Goal: Task Accomplishment & Management: Complete application form

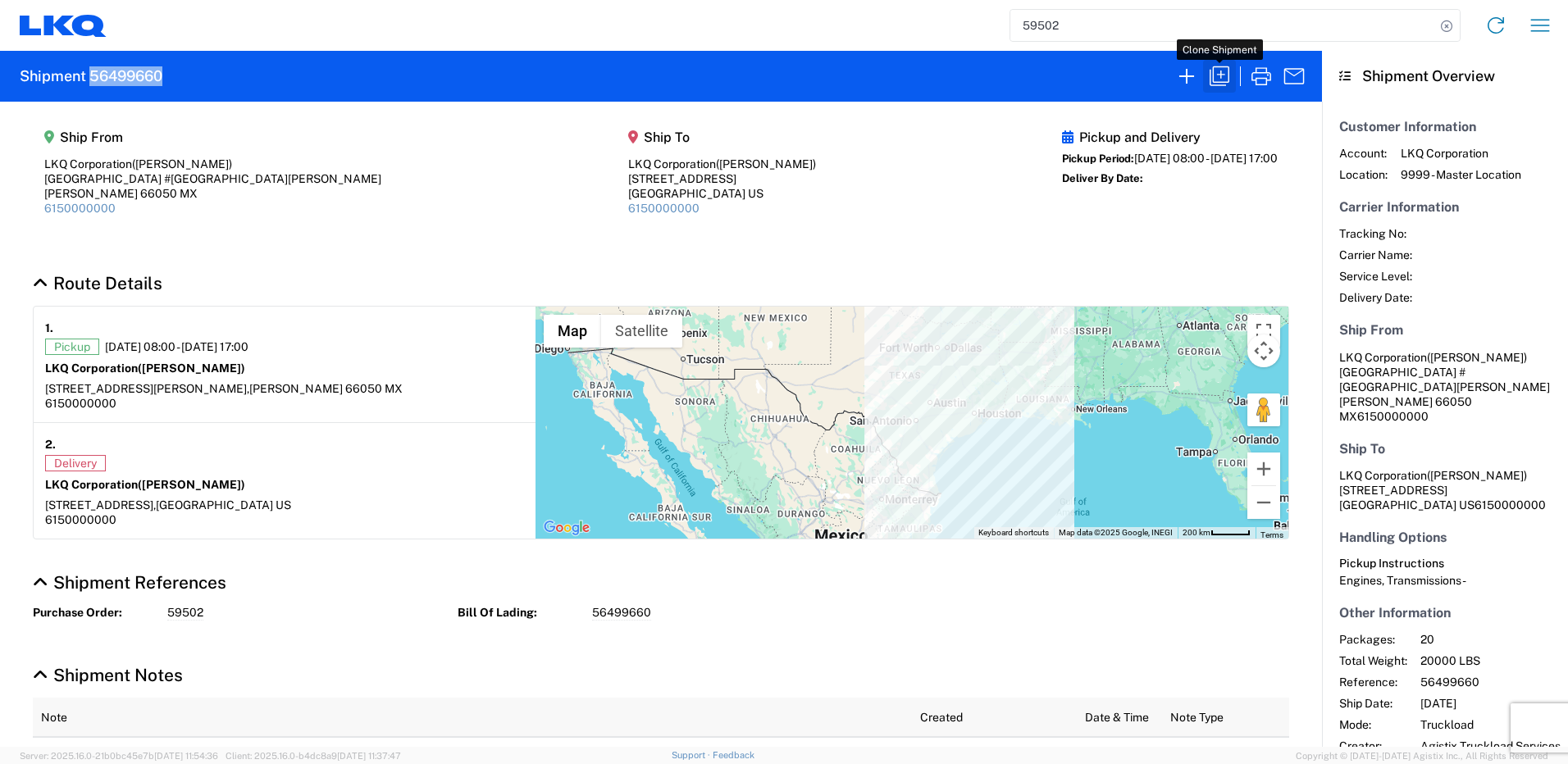
click at [1214, 82] on icon "button" at bounding box center [1219, 76] width 20 height 20
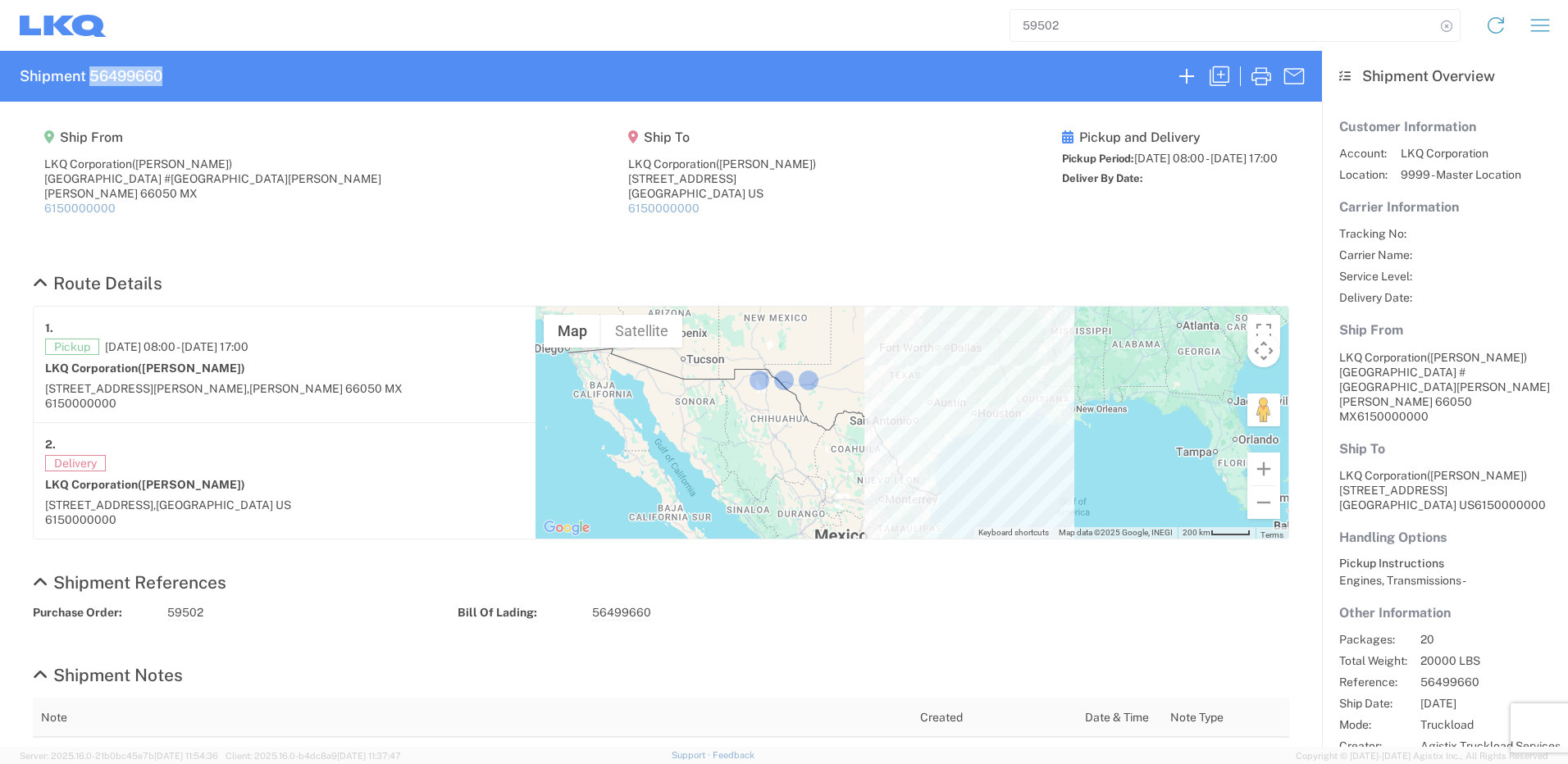
select select "FULL"
select select "LBS"
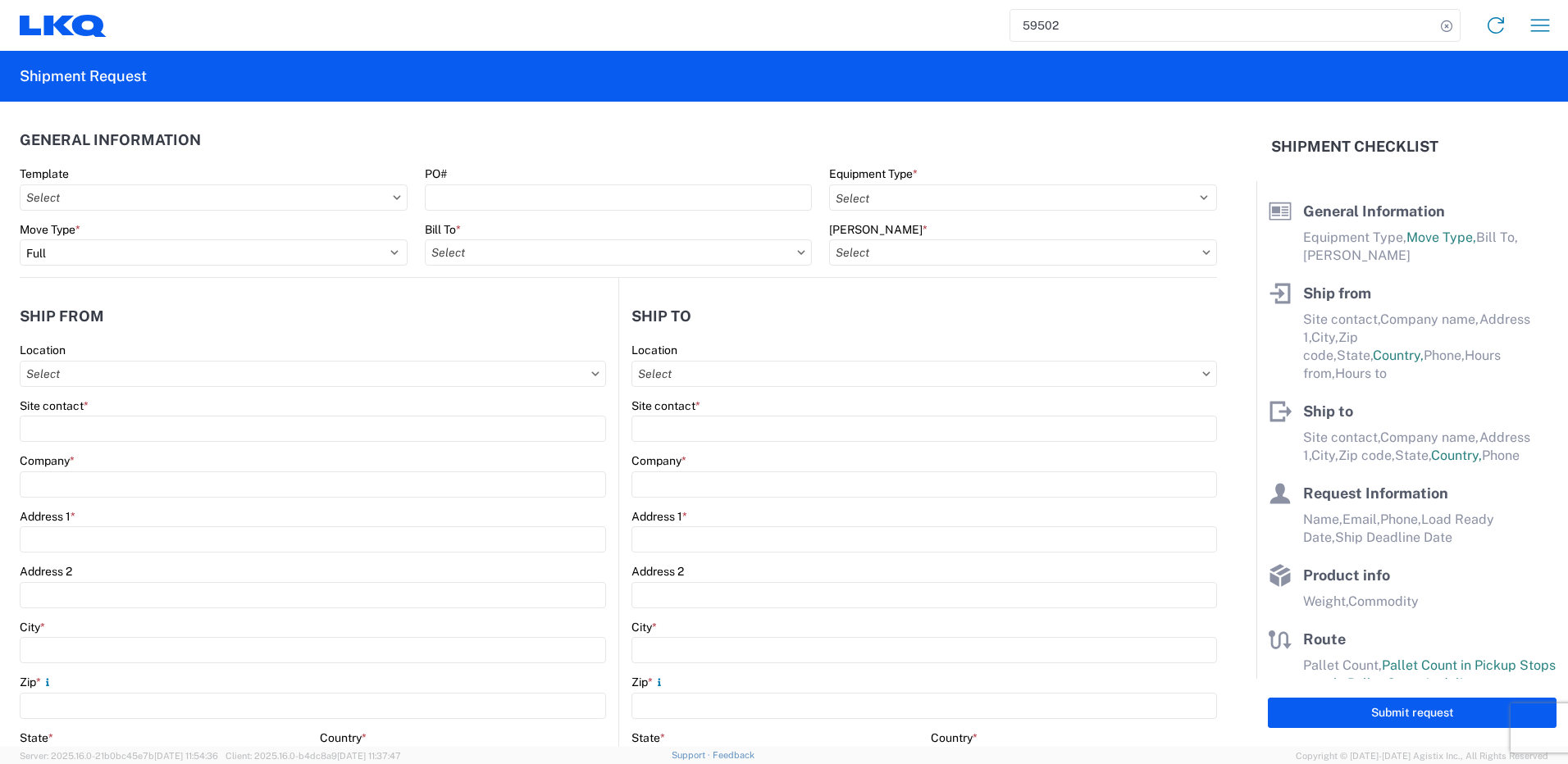
select select "STDV"
type input "[PERSON_NAME]"
type input "LKQ Corporation"
type input "[GEOGRAPHIC_DATA] #[GEOGRAPHIC_DATA][PERSON_NAME]"
type input "[PERSON_NAME]"
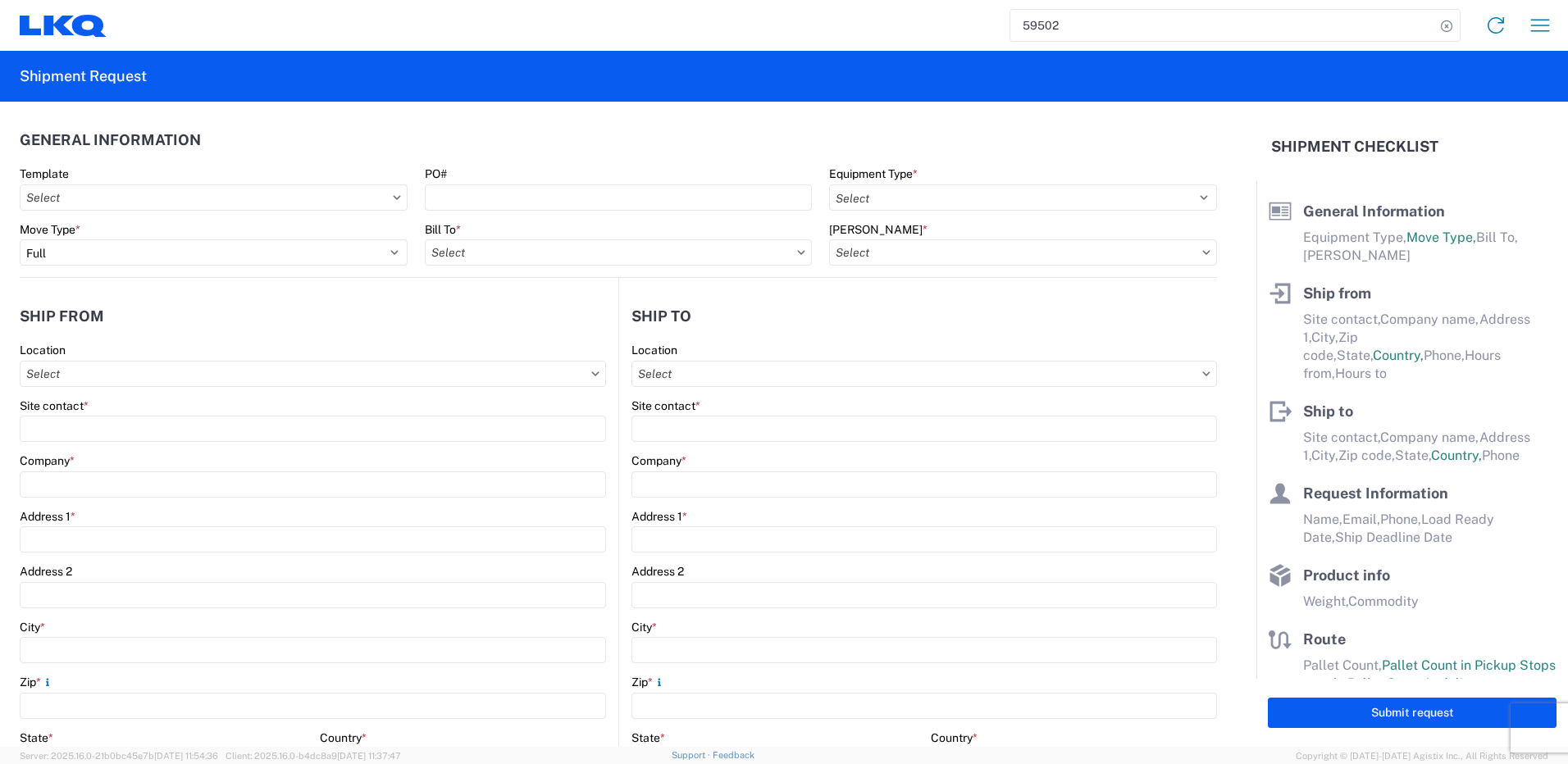
type input "66050"
type input "[PERSON_NAME]"
type input "LKQ Corporation"
type input "[STREET_ADDRESS]"
type input "[GEOGRAPHIC_DATA]"
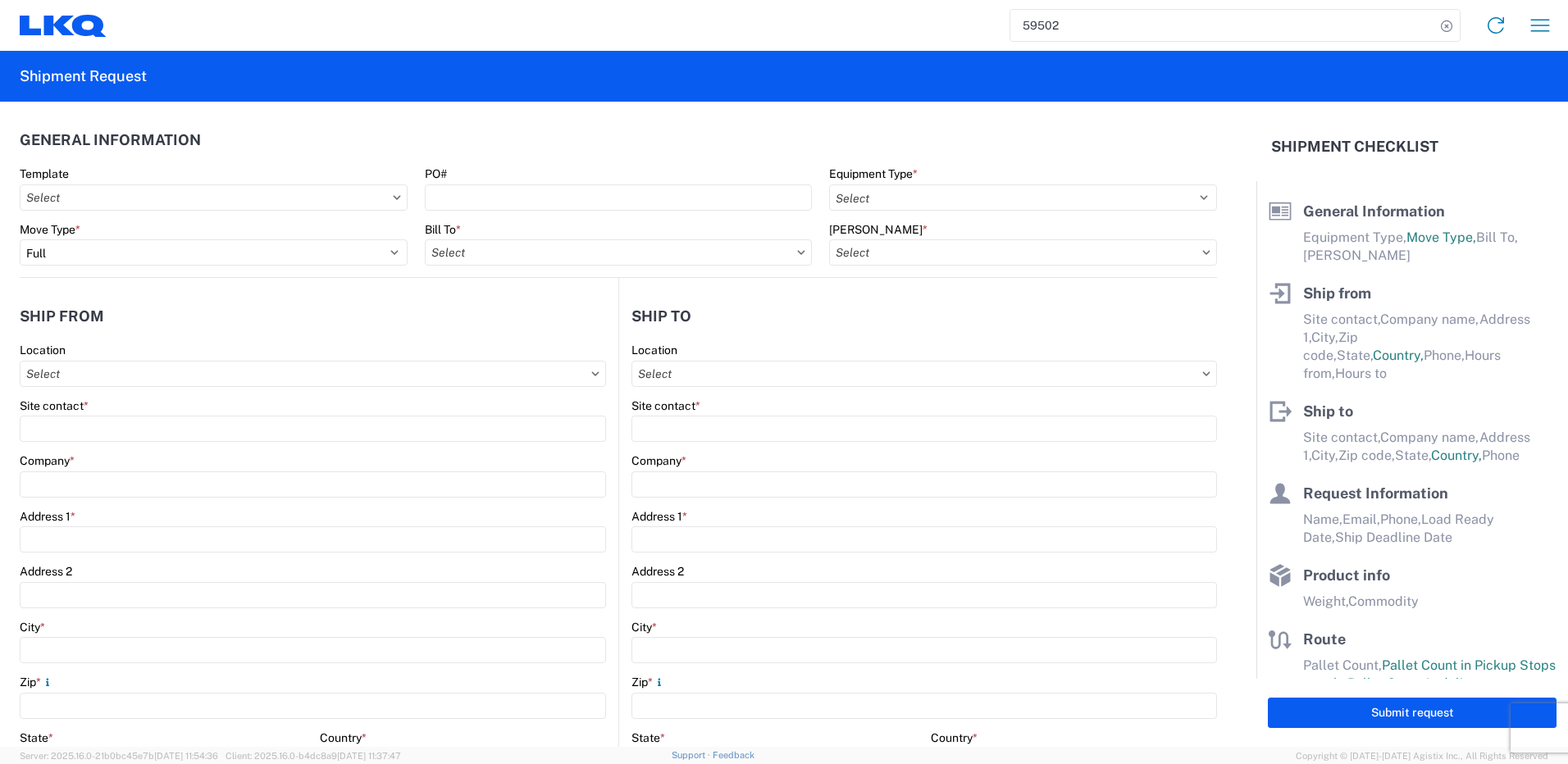
type input "75050"
type input "[PERSON_NAME]"
type input "[EMAIL_ADDRESS][DOMAIN_NAME]"
type input "82218326"
type input "[DATE]"
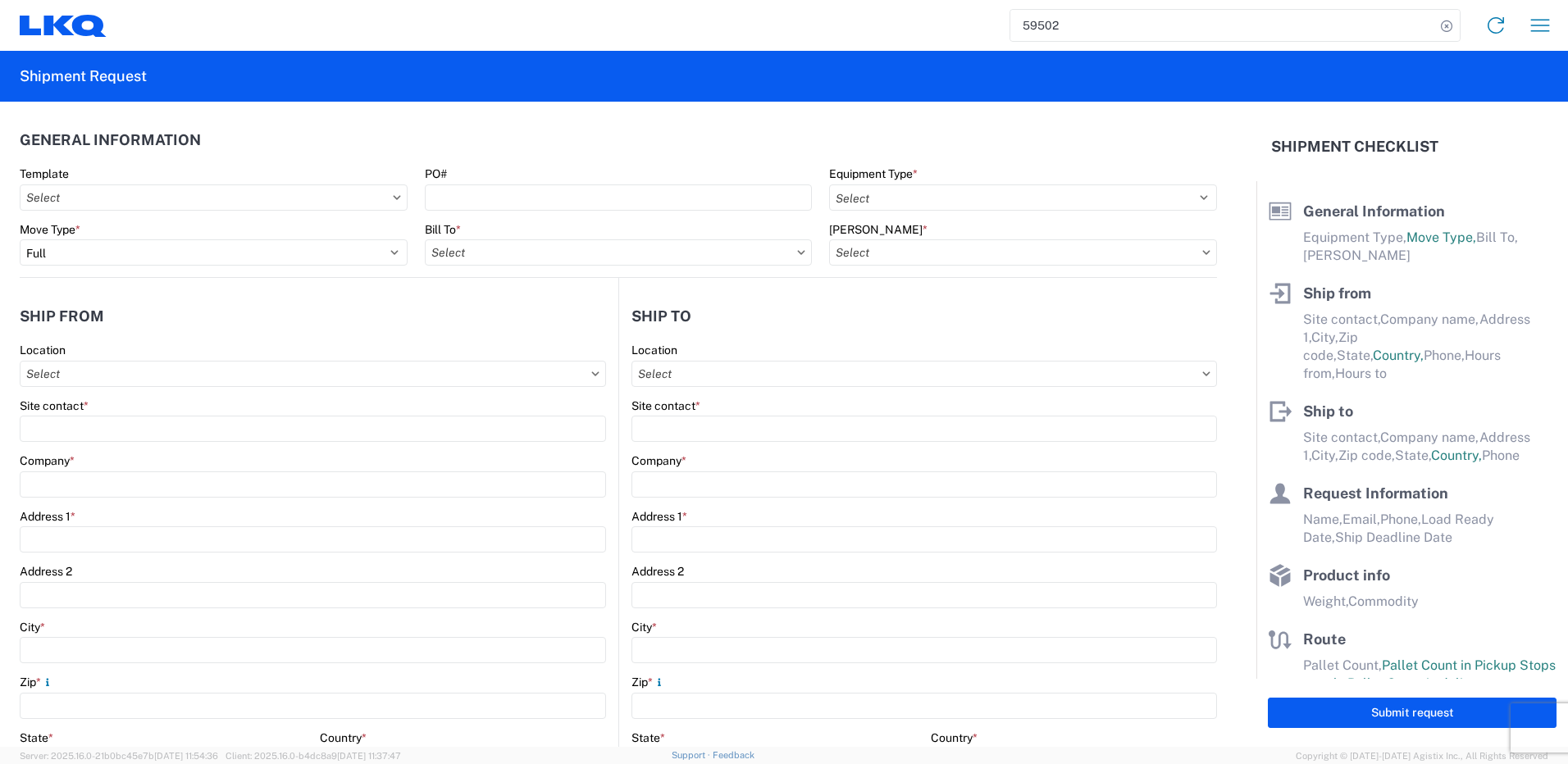
type input "[DATE]"
type textarea "SWIFT/TRANSMEX"
type input "20000"
type input "Engines, Transmissions"
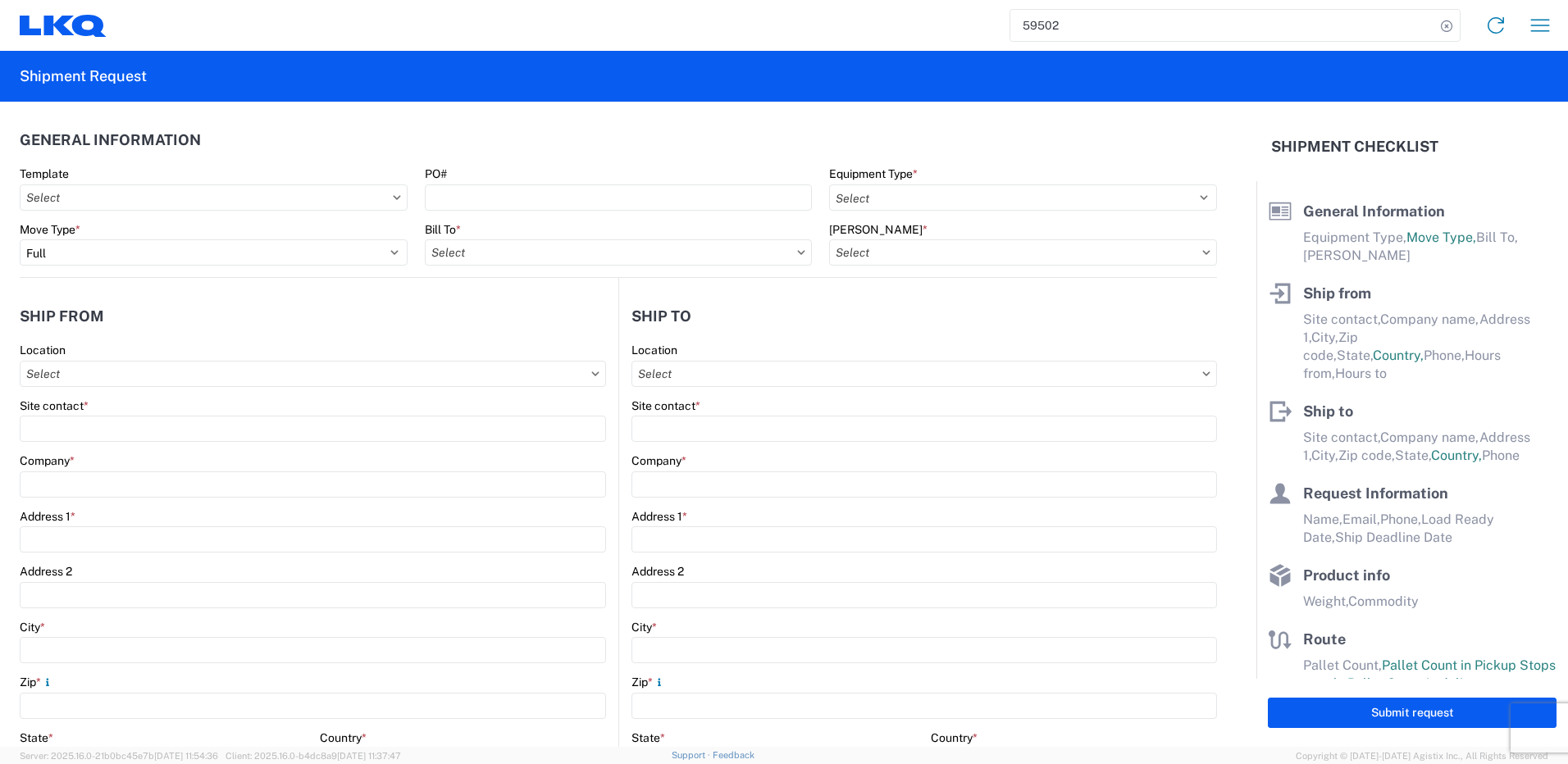
type input "20"
type input "1"
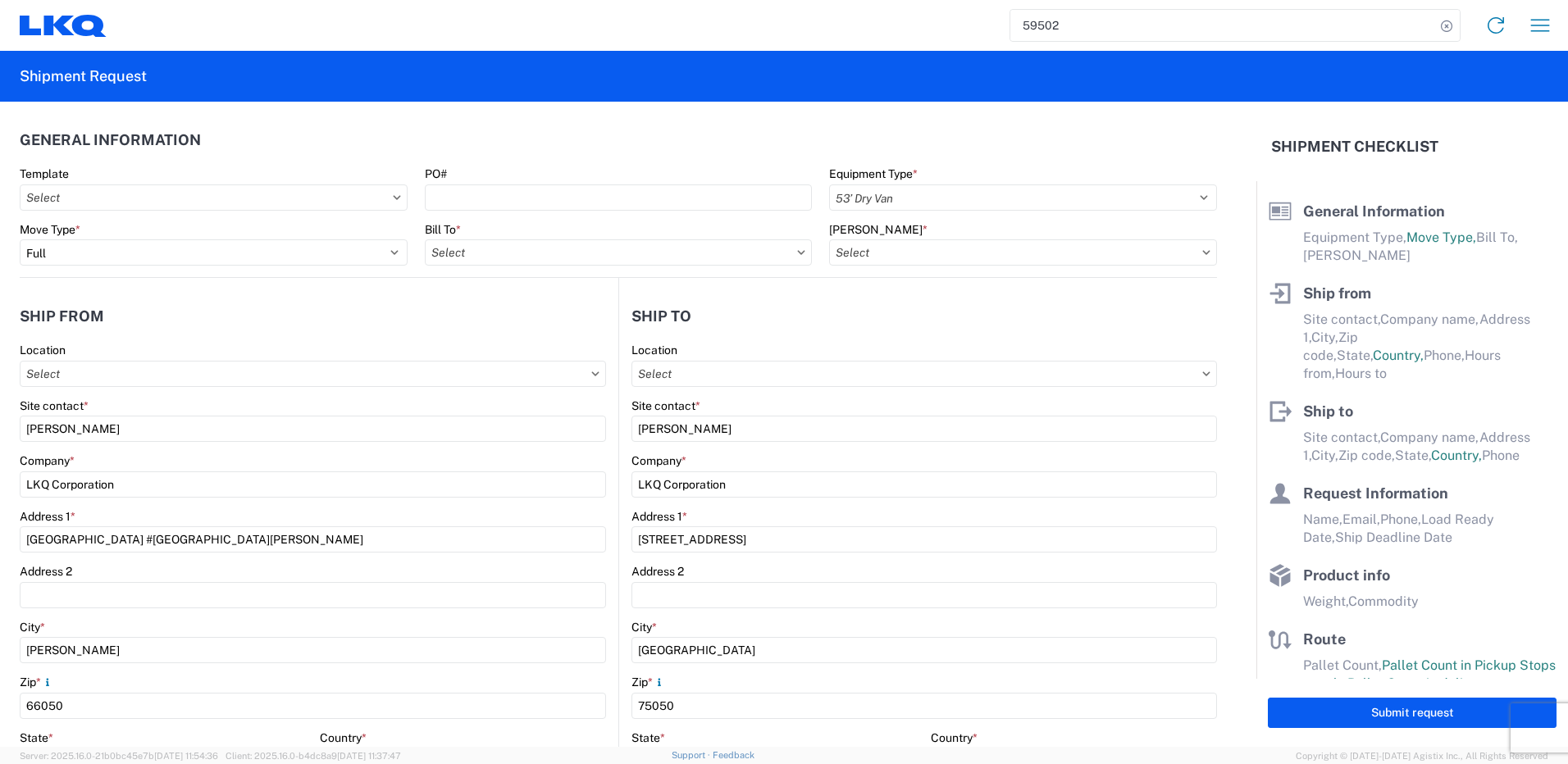
select select "MX"
select select "US"
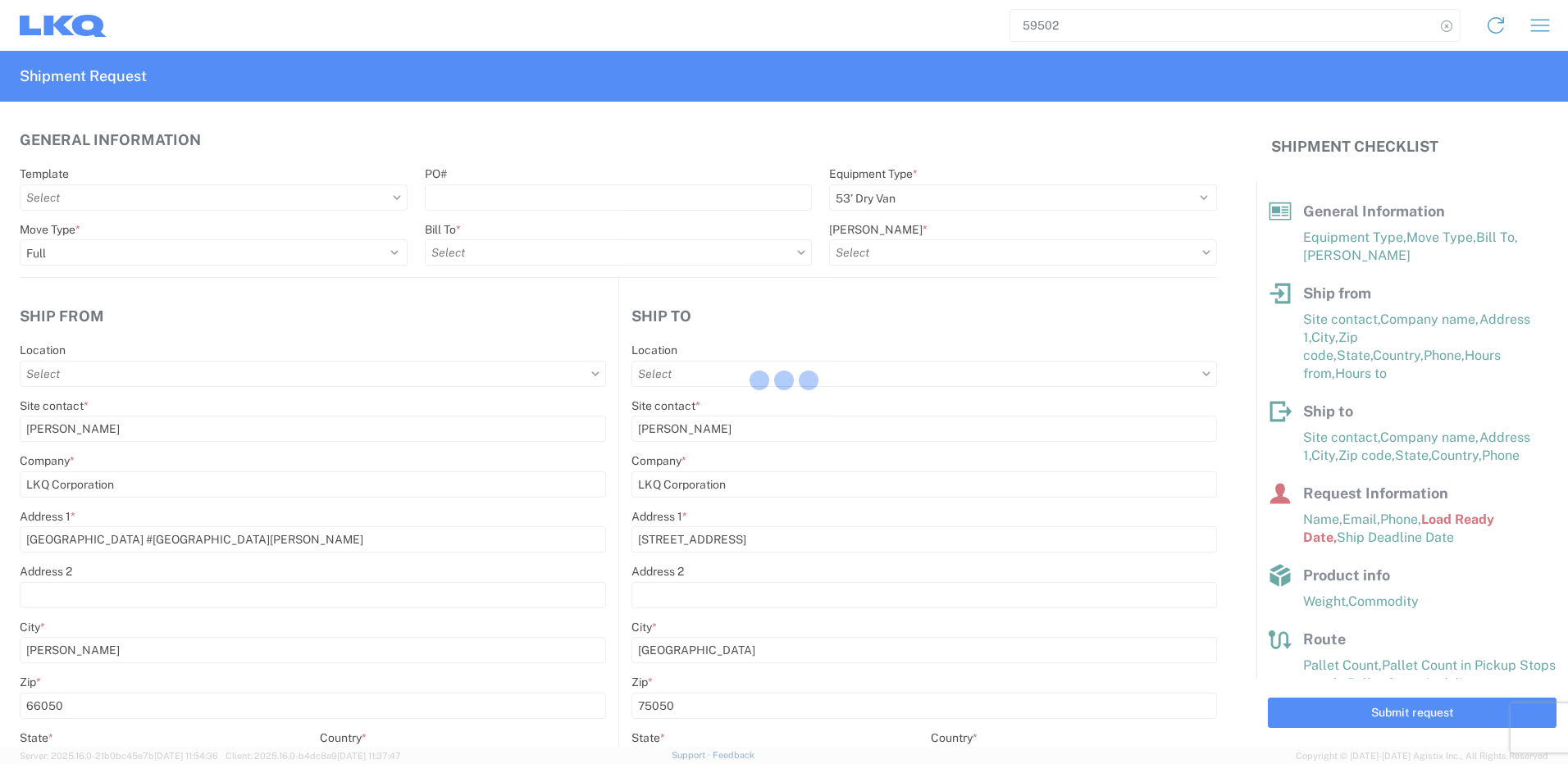
type input "1882 - North American ATK Corporation"
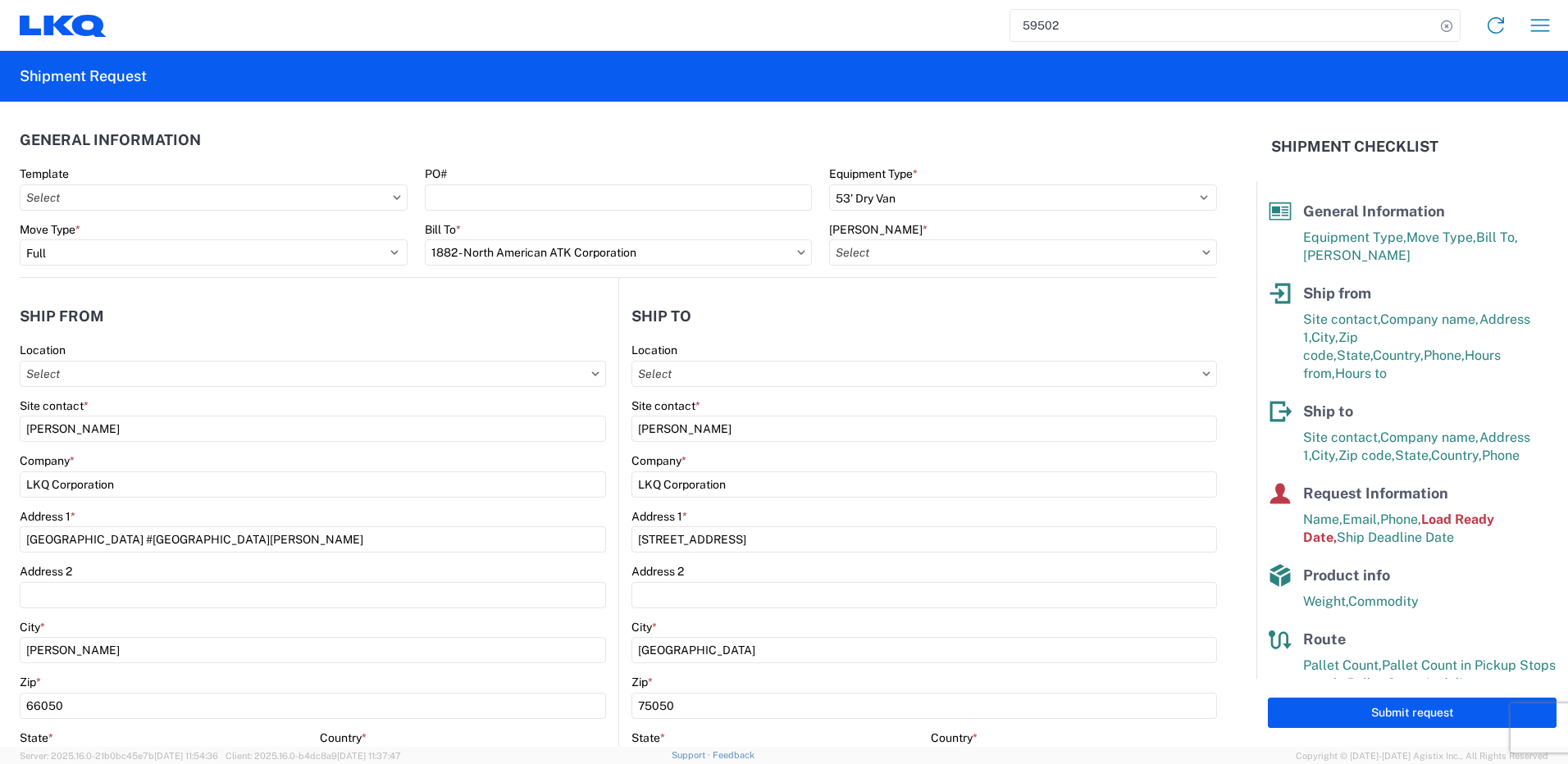
type input "1882-3300-50180-0000 - 1882 Freight In - Parts, 1882-3300-50180-0000 - 1882 Fre…"
type input "1883 - Vege de Mexico S.A. de C.V"
type input "1882 - North American ATK Corporation"
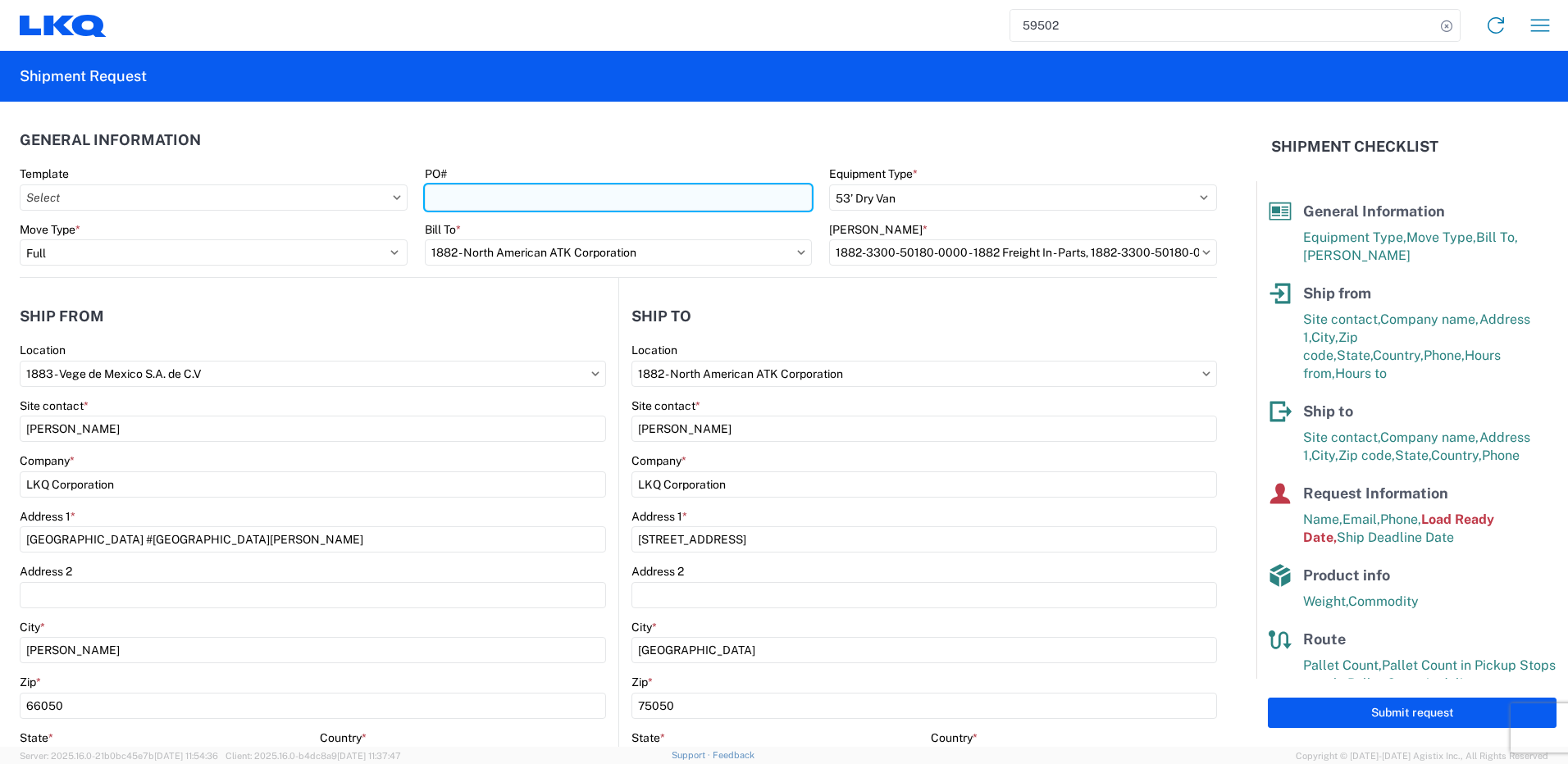
click at [637, 202] on input "PO#" at bounding box center [619, 197] width 387 height 26
paste input "59506"
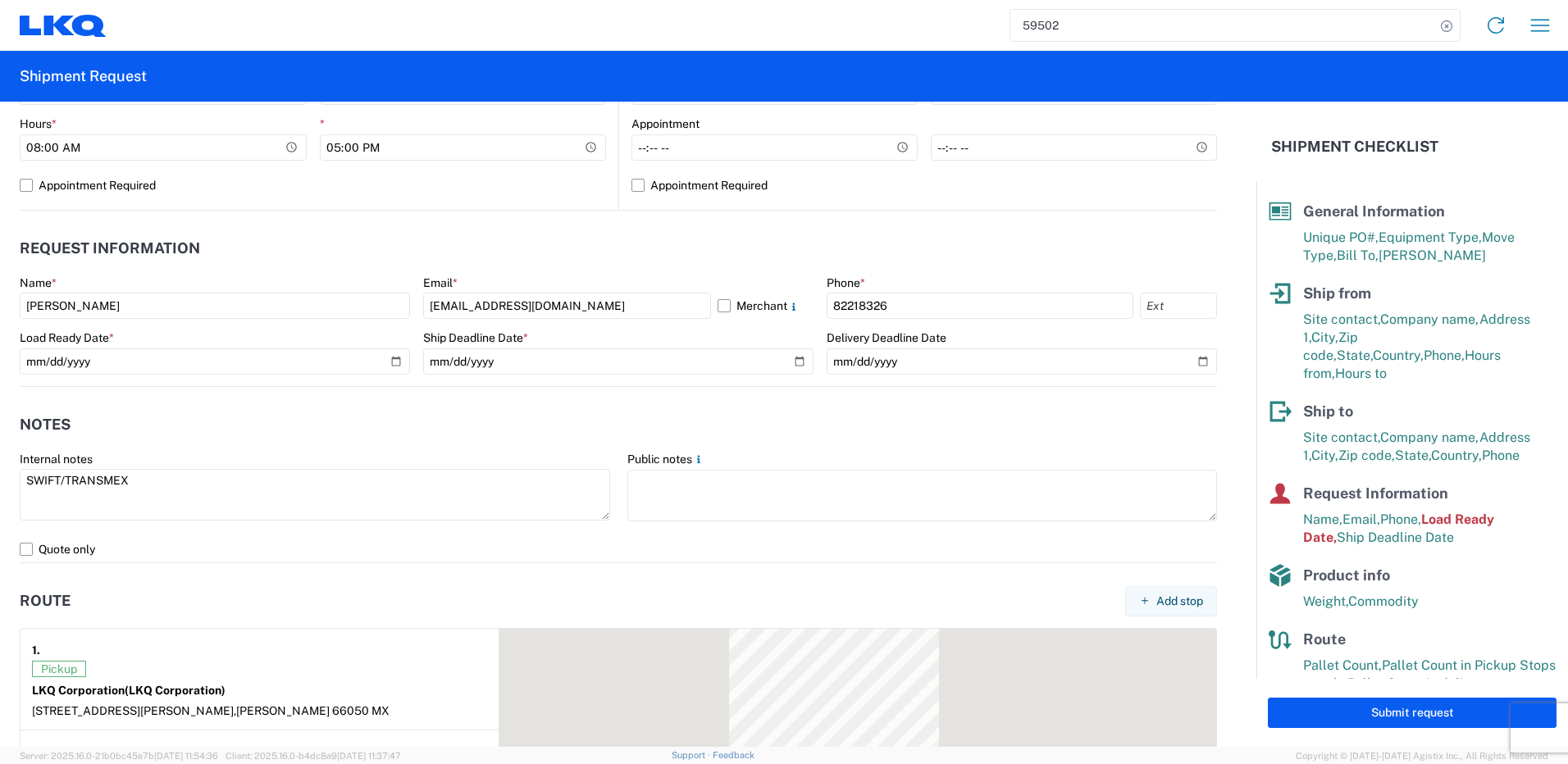
scroll to position [820, 0]
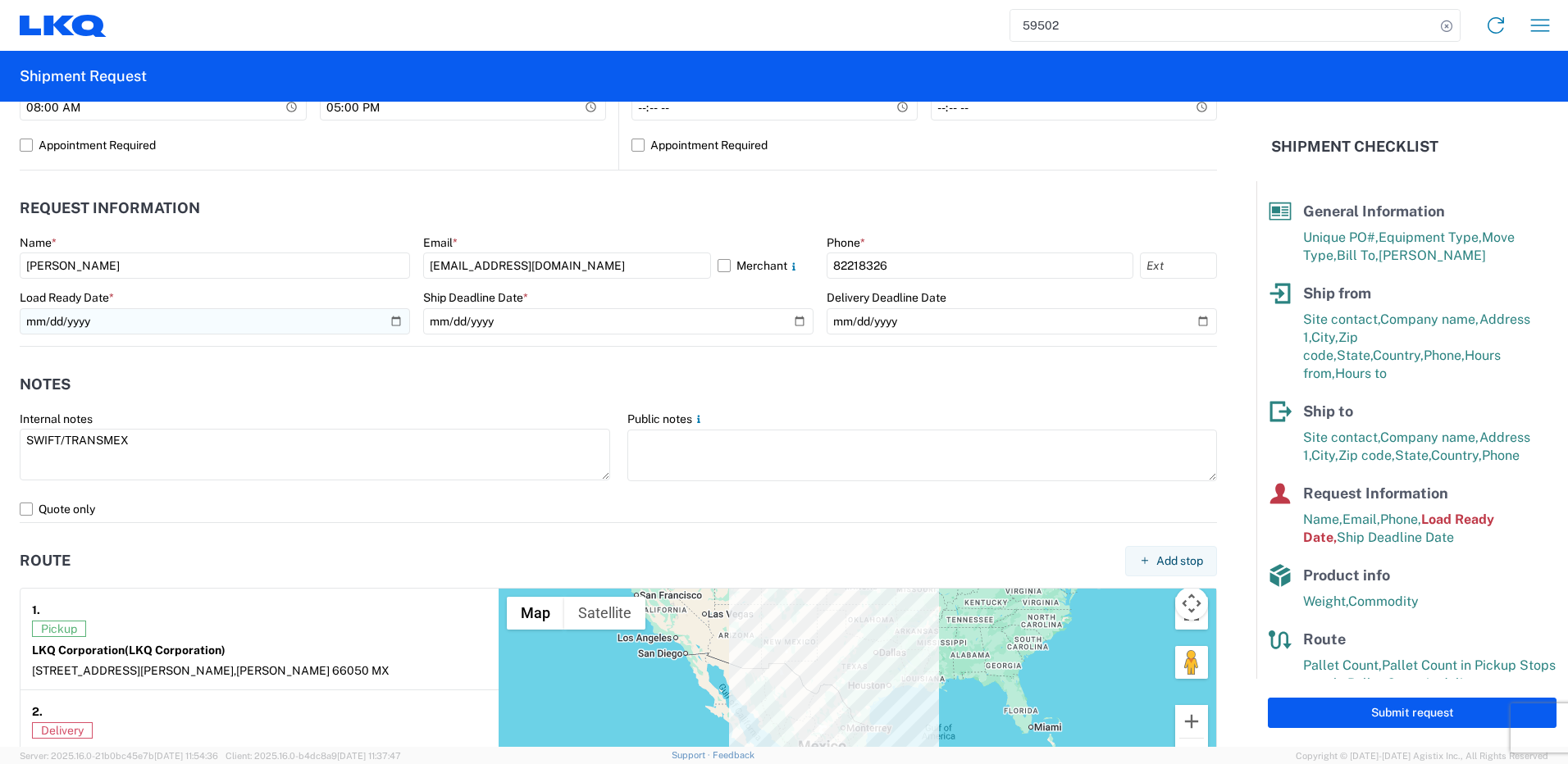
type input "59506"
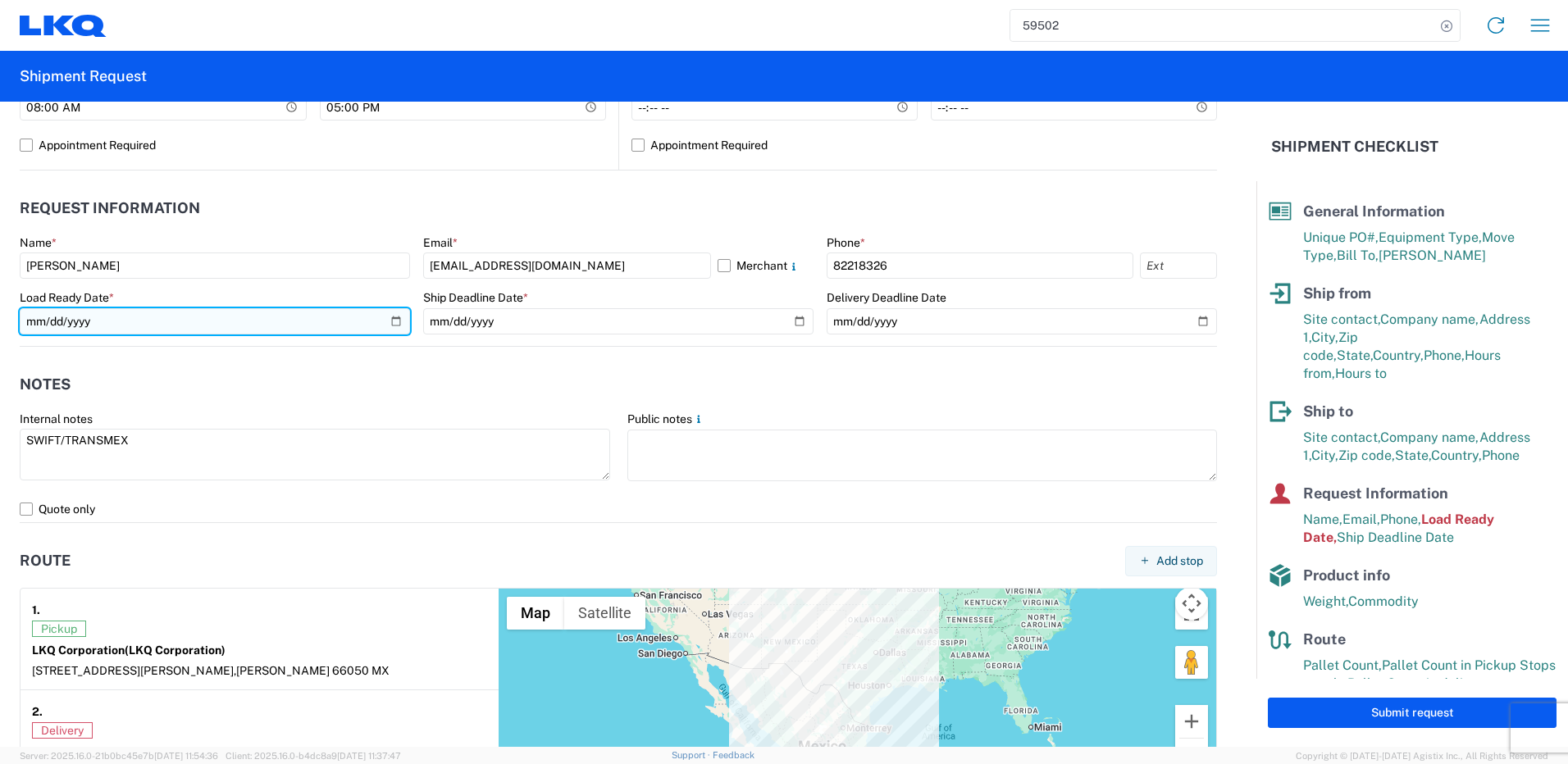
click at [390, 320] on input "[DATE]" at bounding box center [215, 321] width 390 height 26
type input "[DATE]"
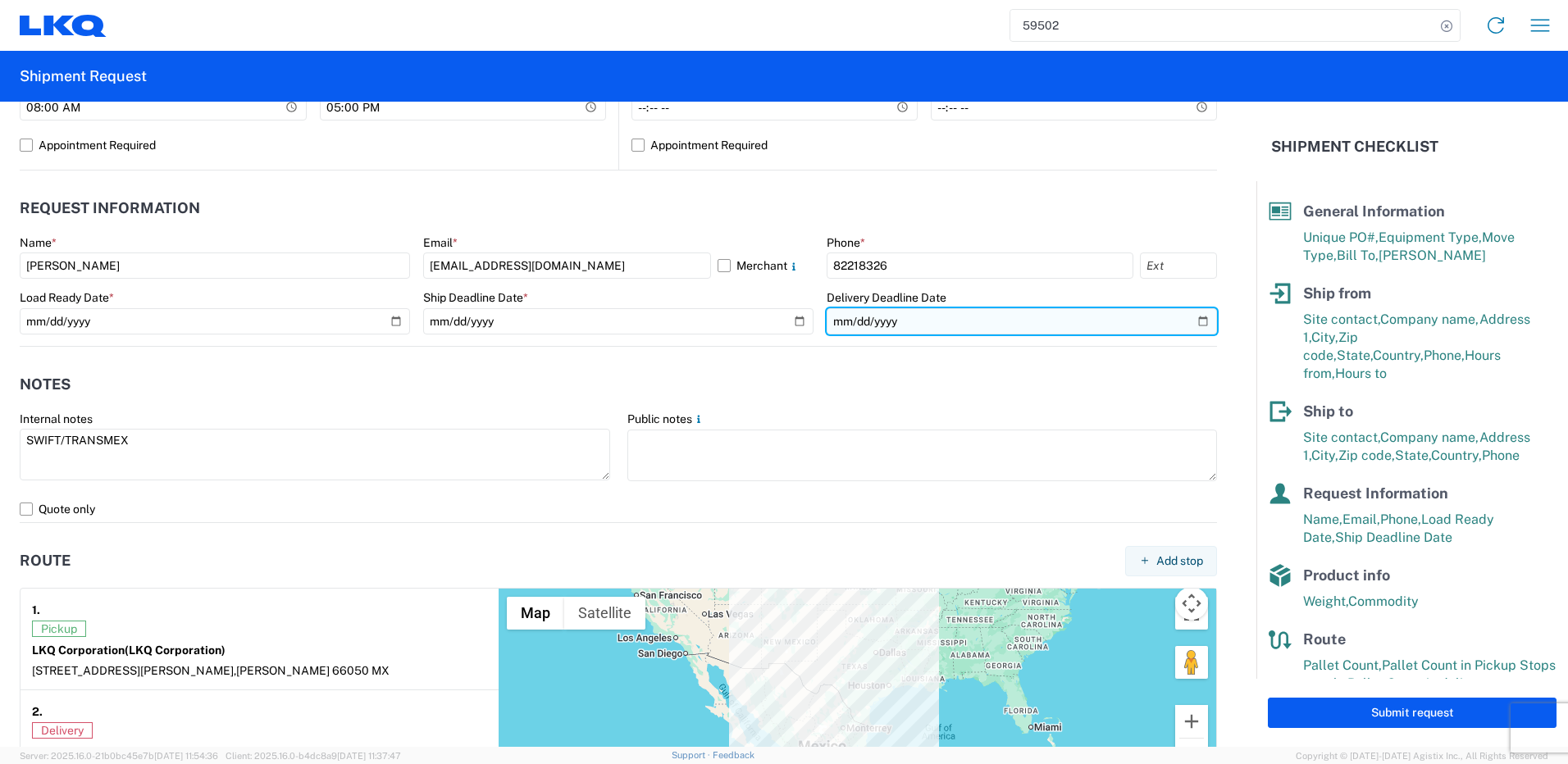
click at [834, 322] on input "[DATE]" at bounding box center [1021, 321] width 390 height 26
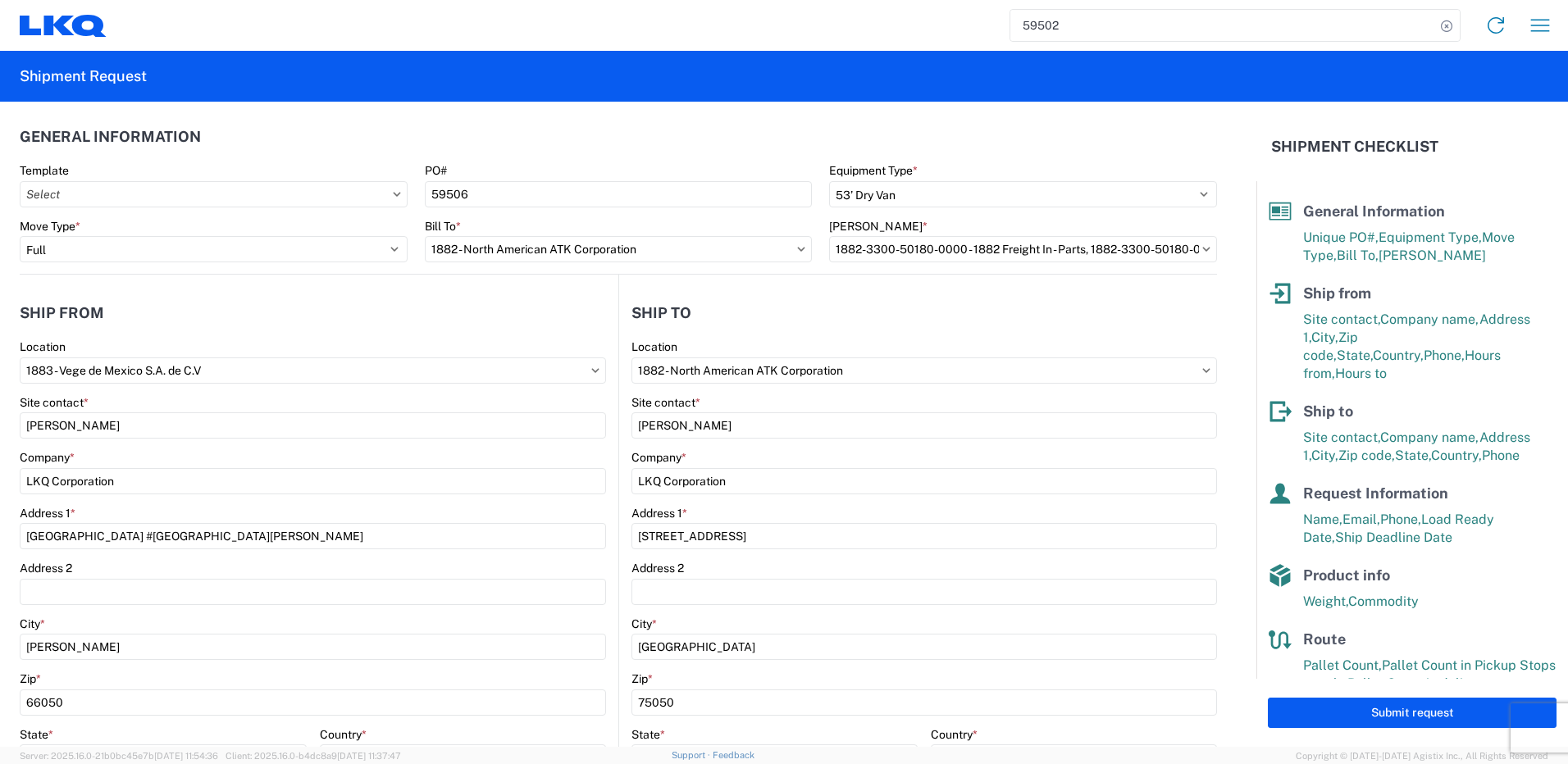
scroll to position [0, 0]
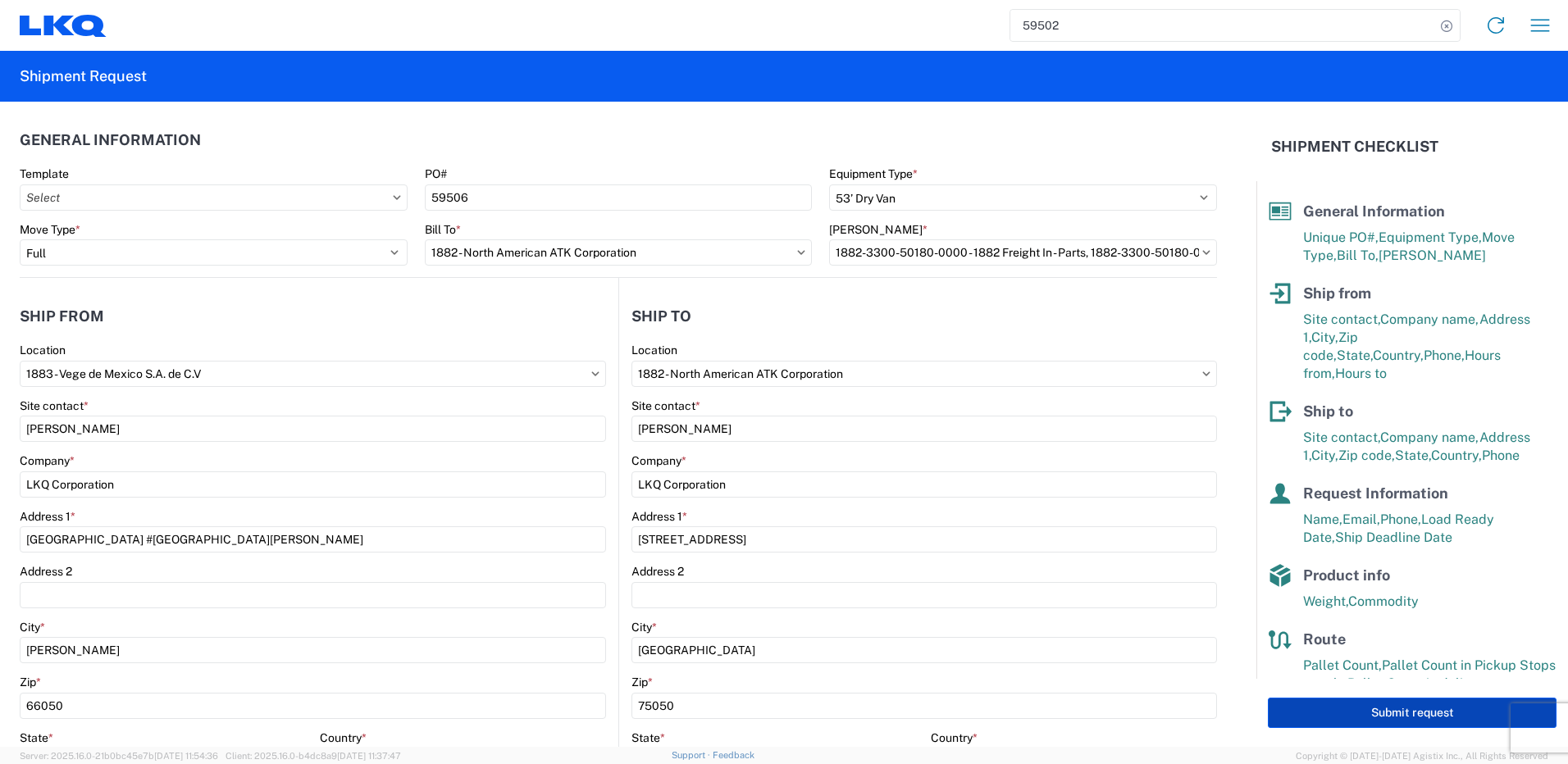
click at [1369, 714] on button "Submit request" at bounding box center [1412, 712] width 288 height 30
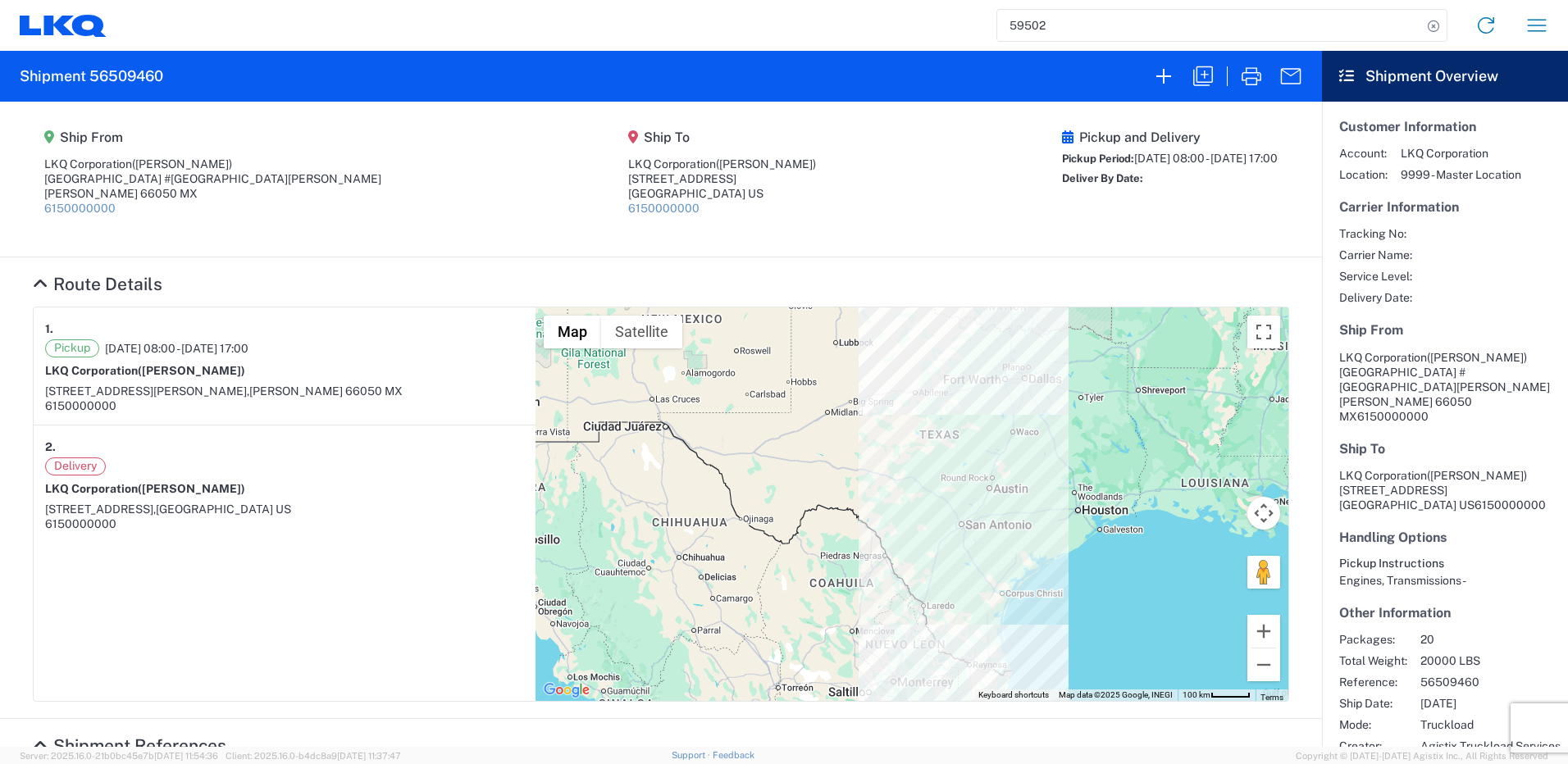
click at [136, 76] on h2 "Shipment 56509460" at bounding box center [91, 76] width 143 height 20
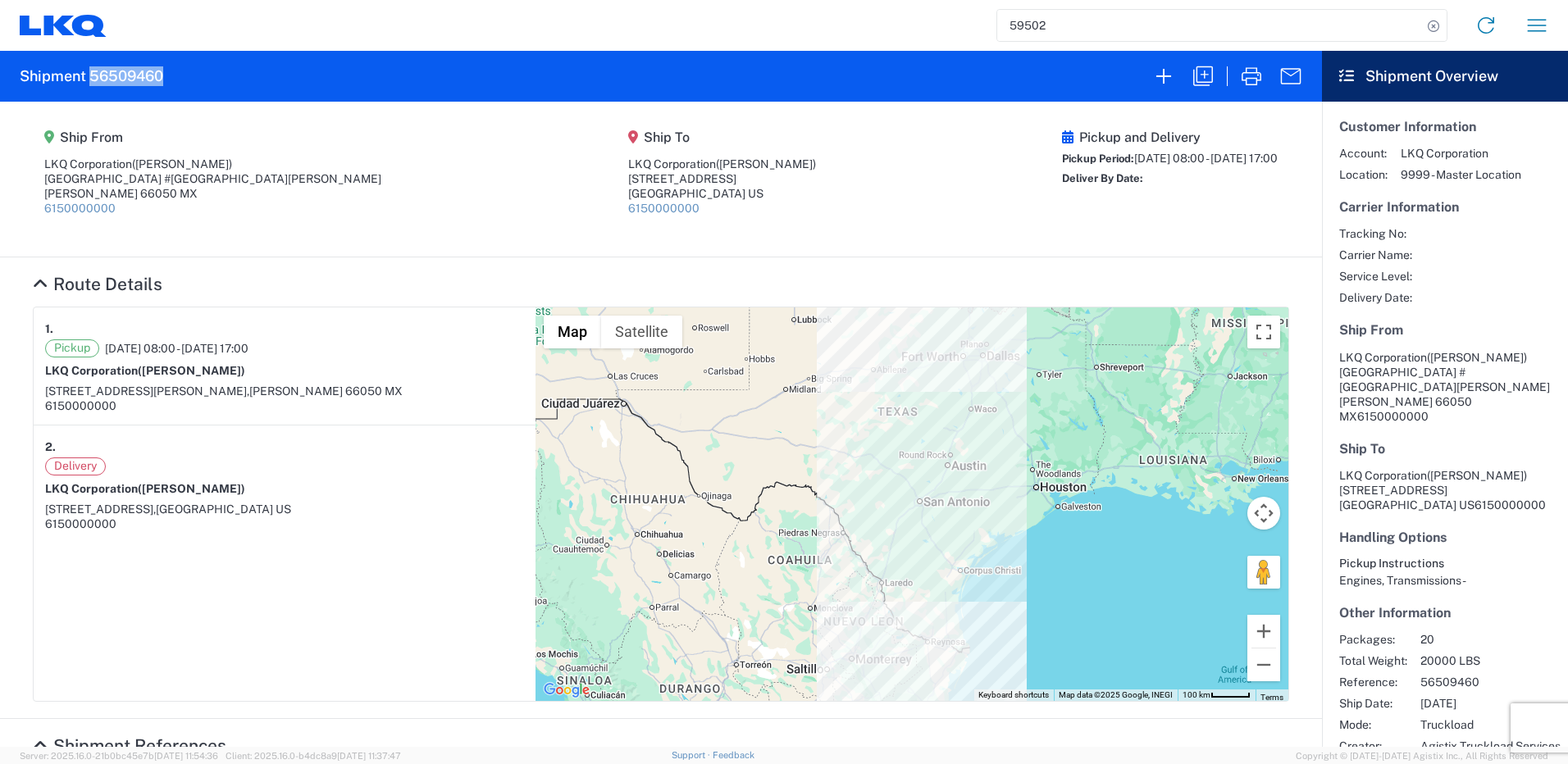
click at [136, 76] on h2 "Shipment 56509460" at bounding box center [91, 76] width 143 height 20
copy h2 "56509460"
